Goal: Navigation & Orientation: Find specific page/section

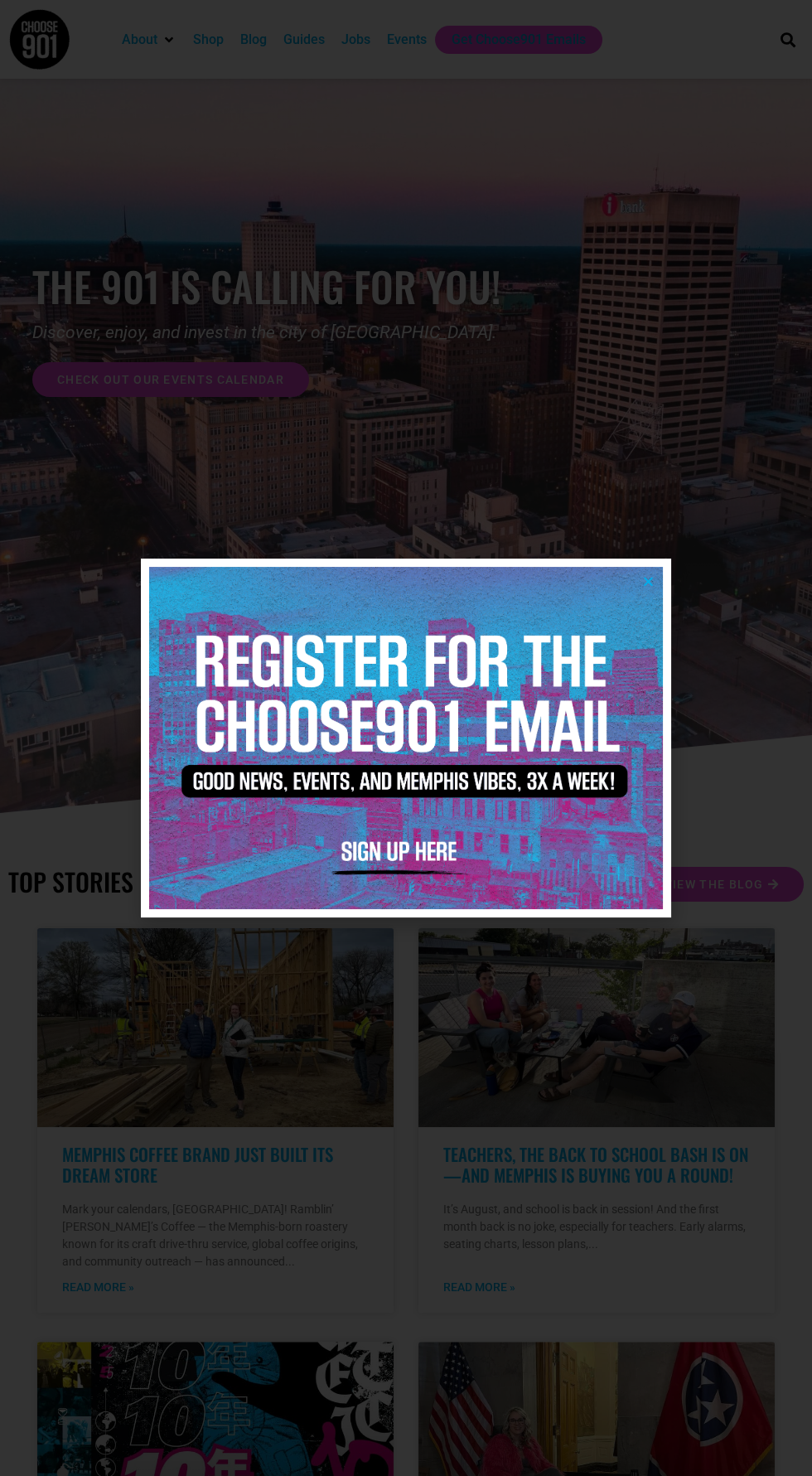
click at [653, 605] on img at bounding box center [406, 738] width 514 height 343
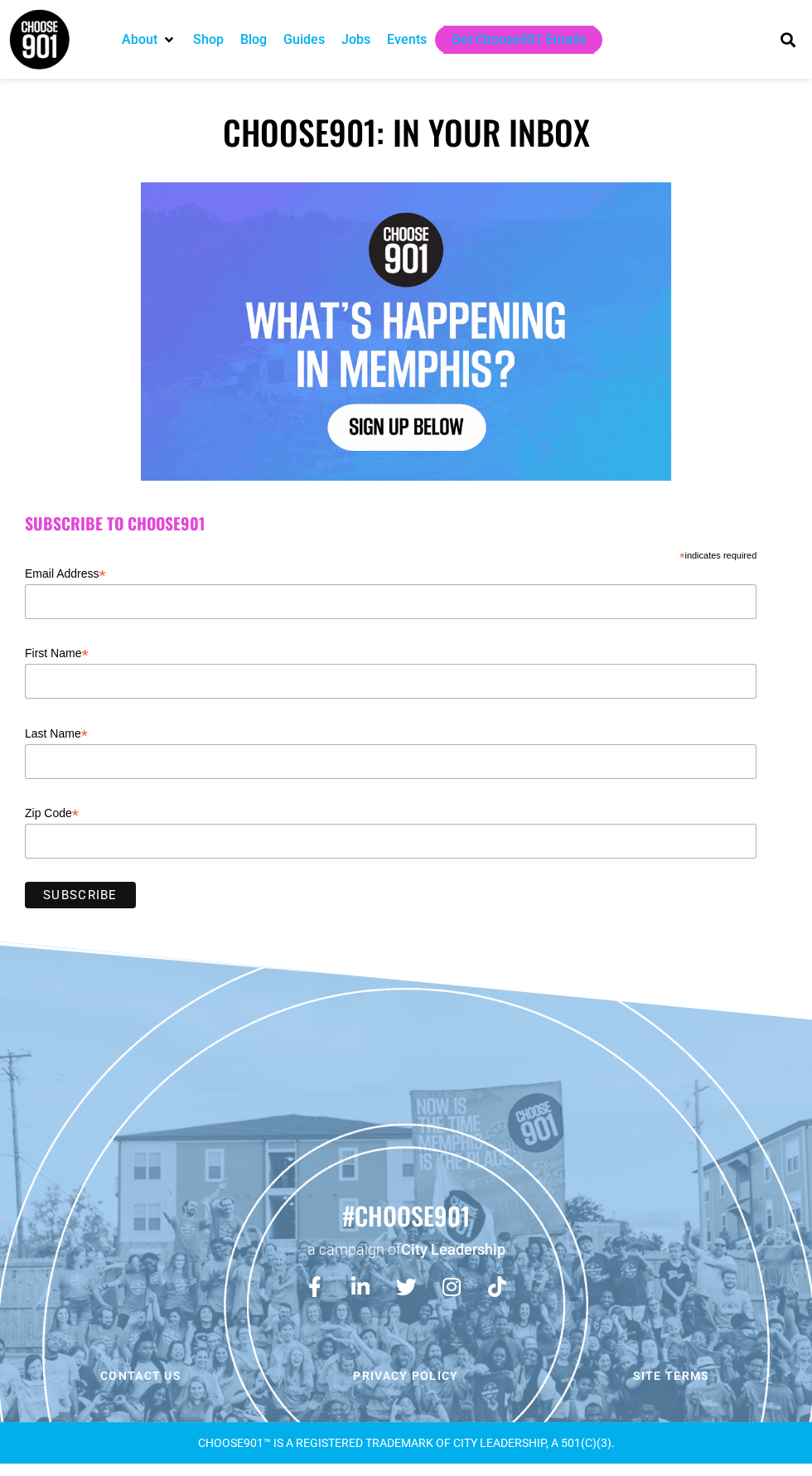
click at [405, 39] on div "Events" at bounding box center [406, 40] width 40 height 20
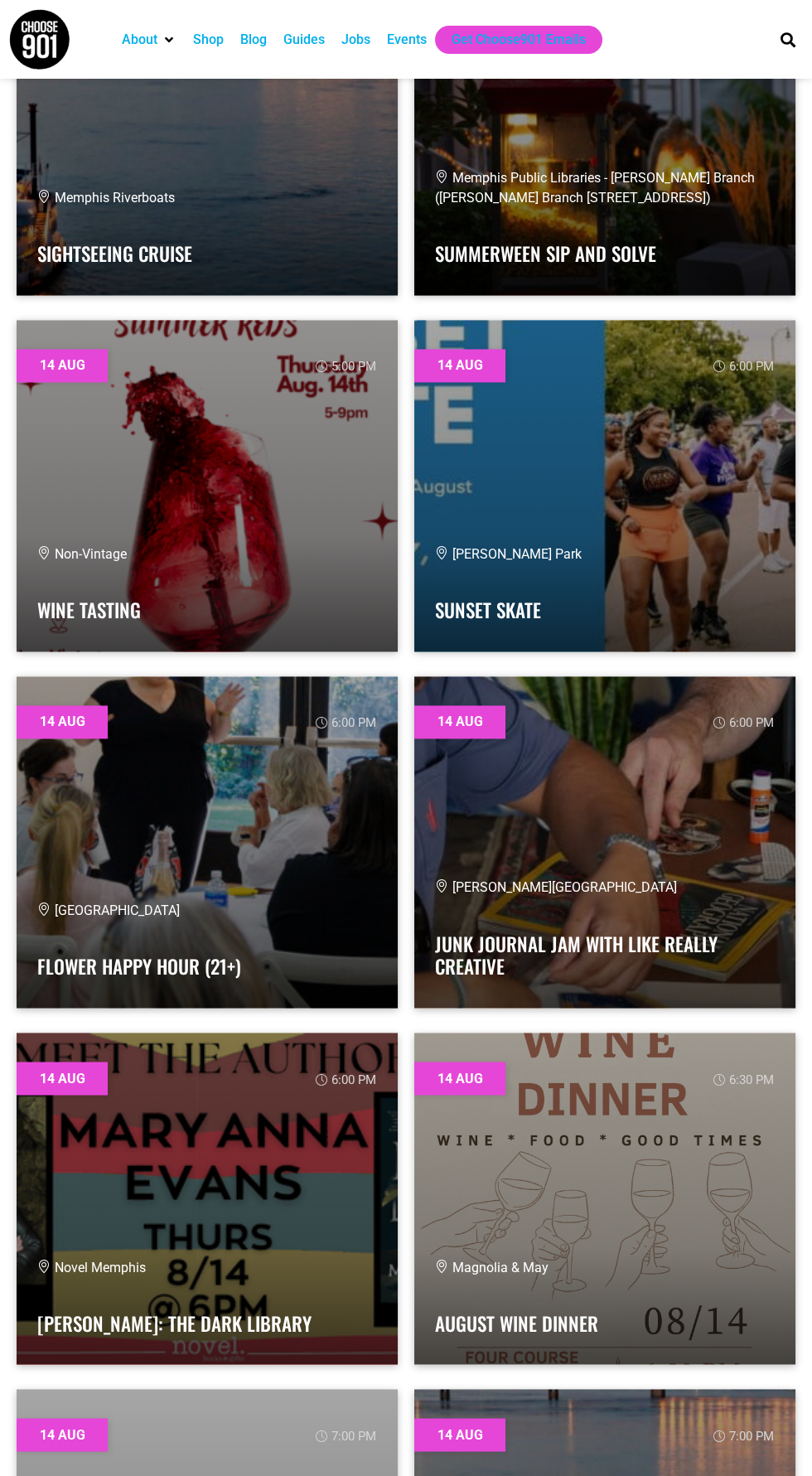
scroll to position [3598, 0]
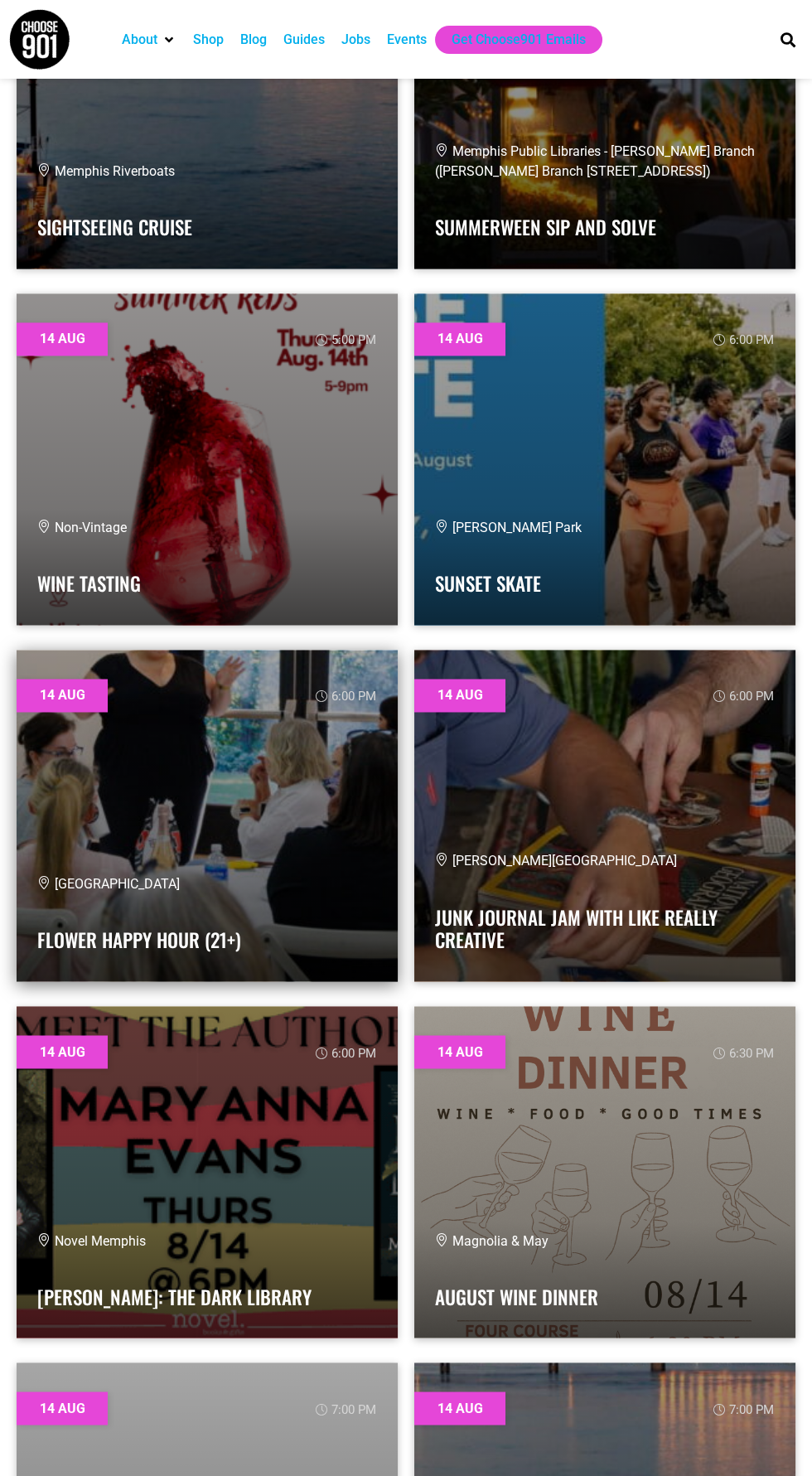
click at [279, 871] on link at bounding box center [206, 816] width 381 height 332
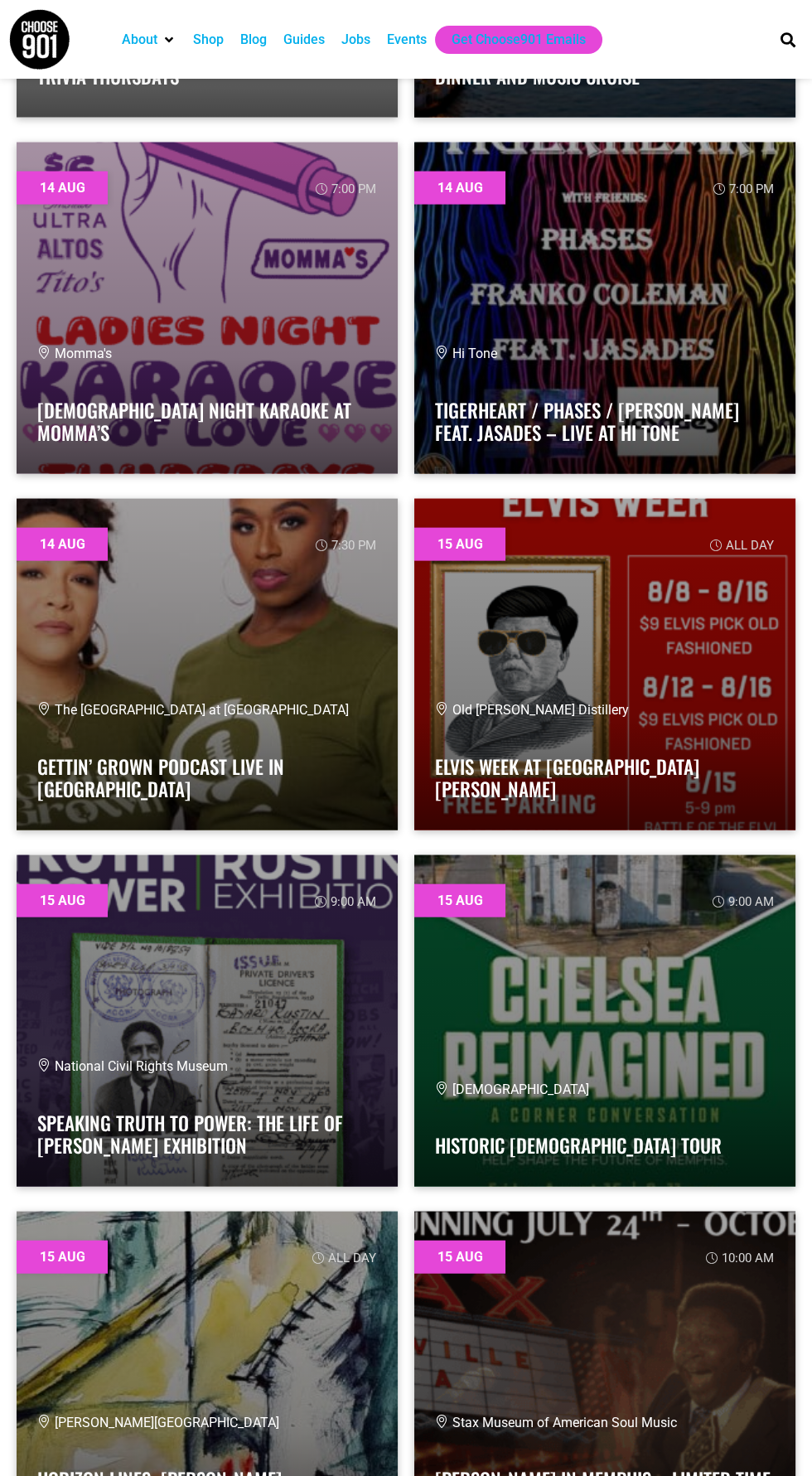
scroll to position [5201, 0]
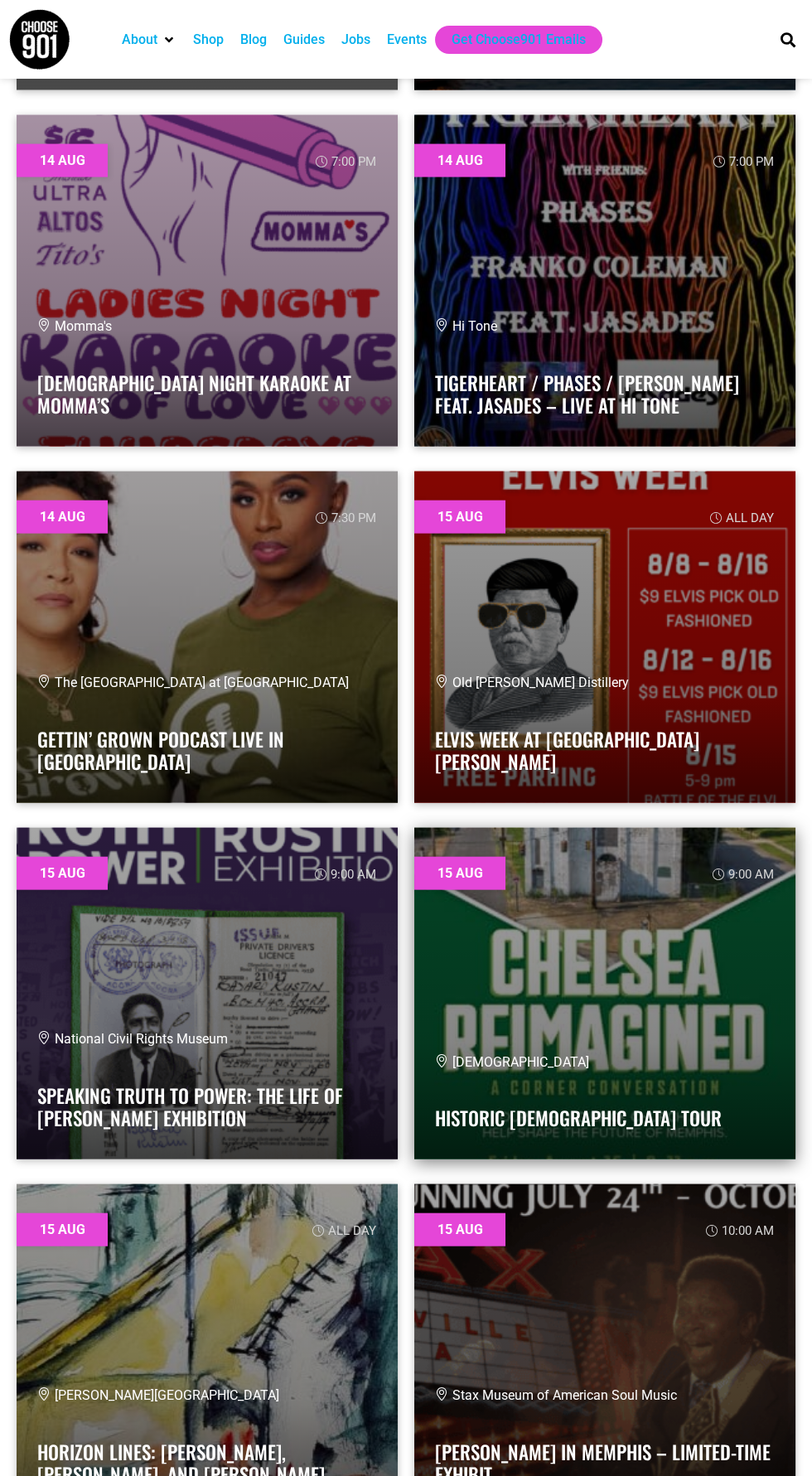
click at [516, 952] on link at bounding box center [605, 994] width 381 height 332
